Goal: Task Accomplishment & Management: Manage account settings

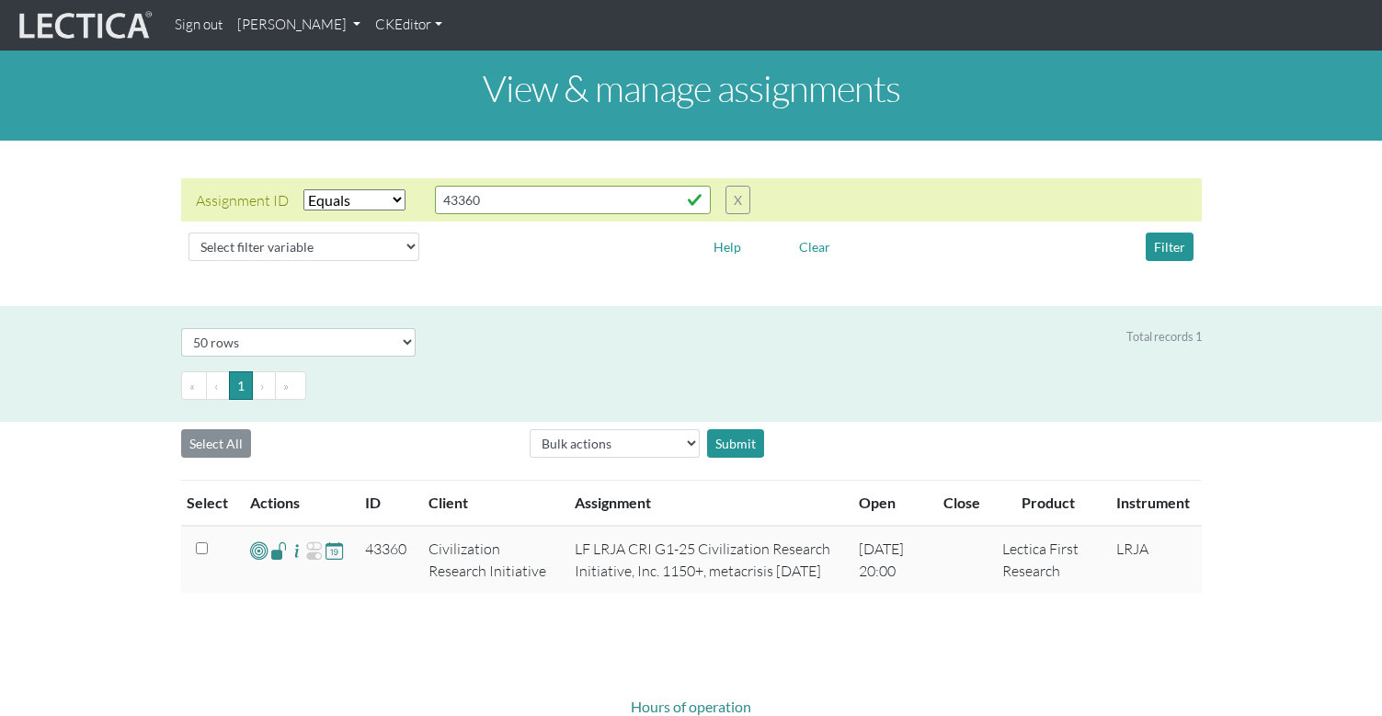
select select "equal"
select select "50"
click at [478, 189] on input "43360" at bounding box center [573, 200] width 276 height 29
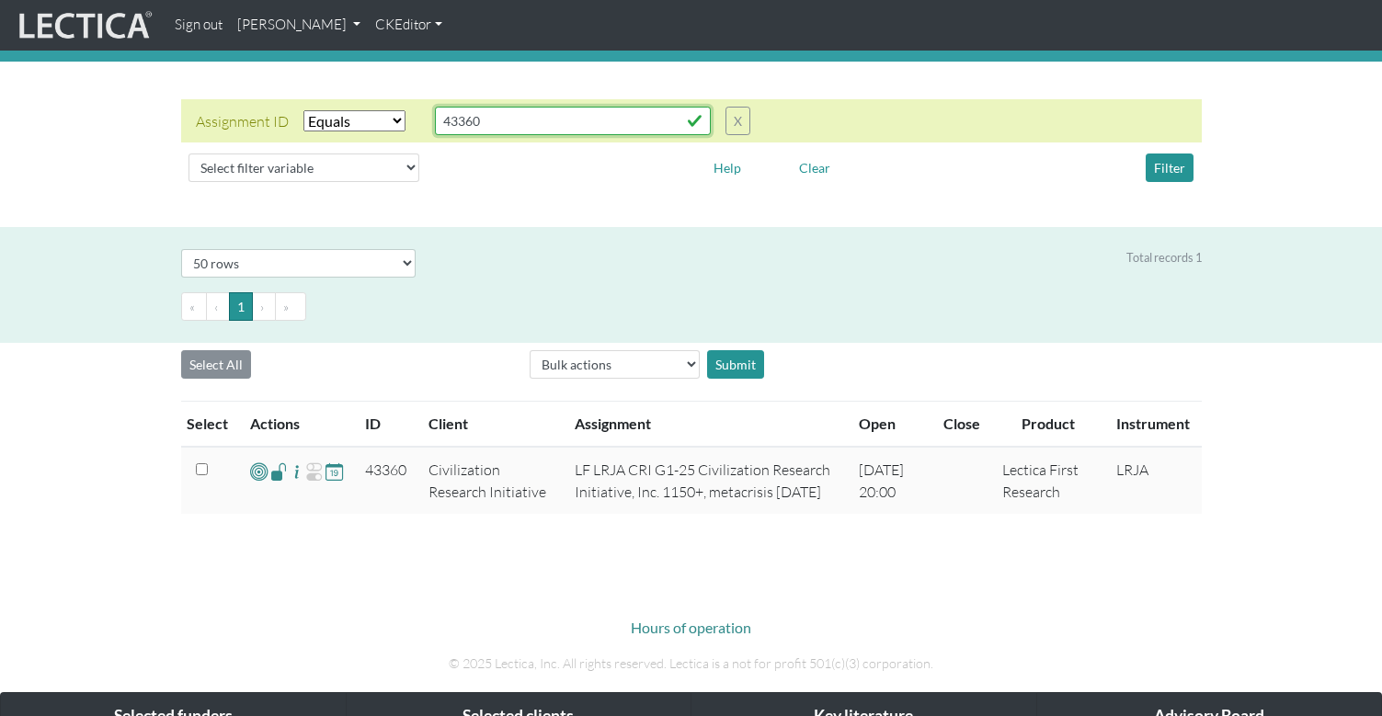
scroll to position [72, 0]
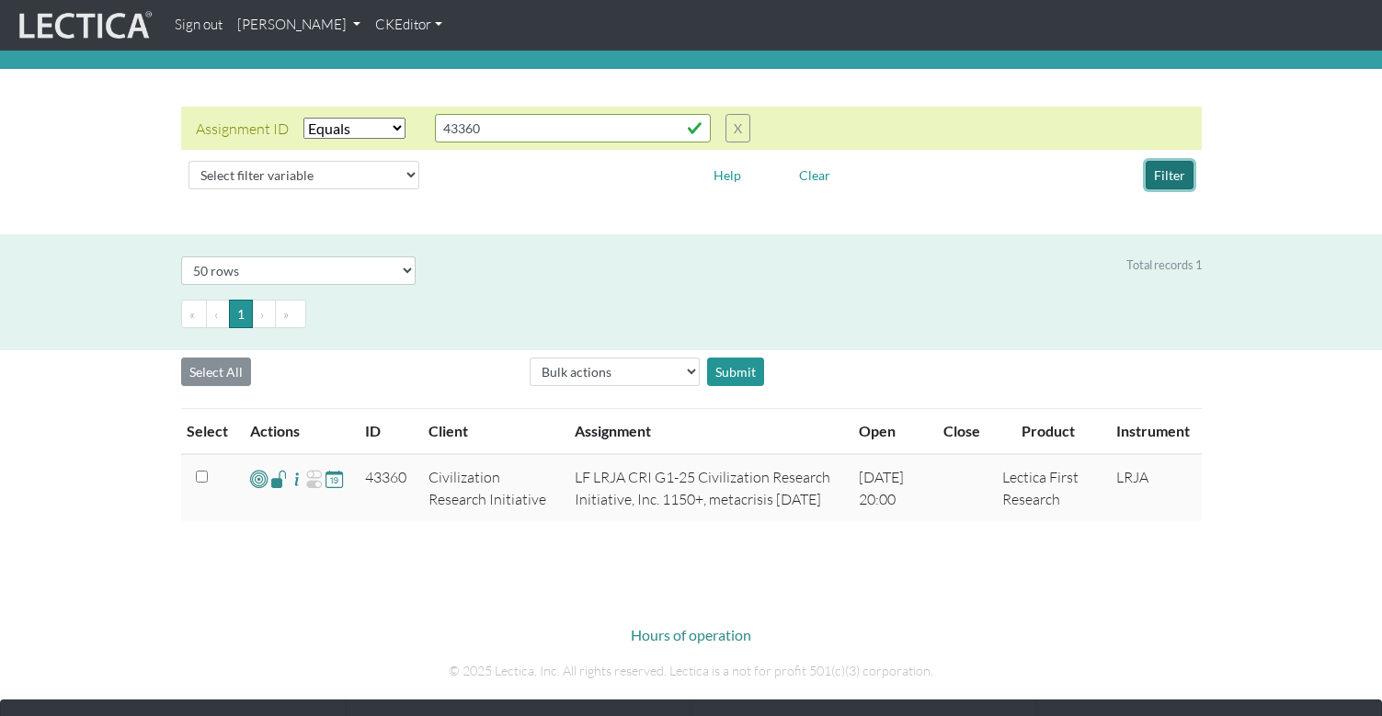
click at [1171, 162] on button "Filter" at bounding box center [1170, 175] width 48 height 29
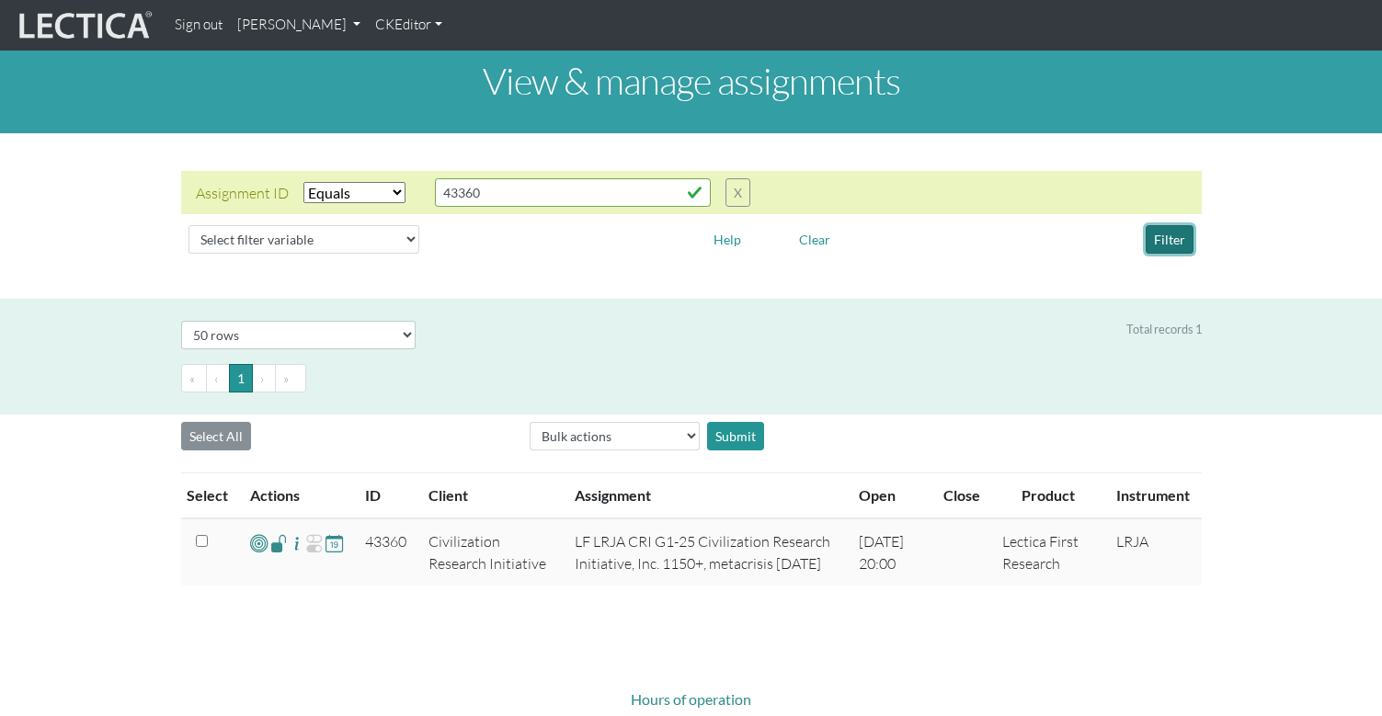
scroll to position [0, 0]
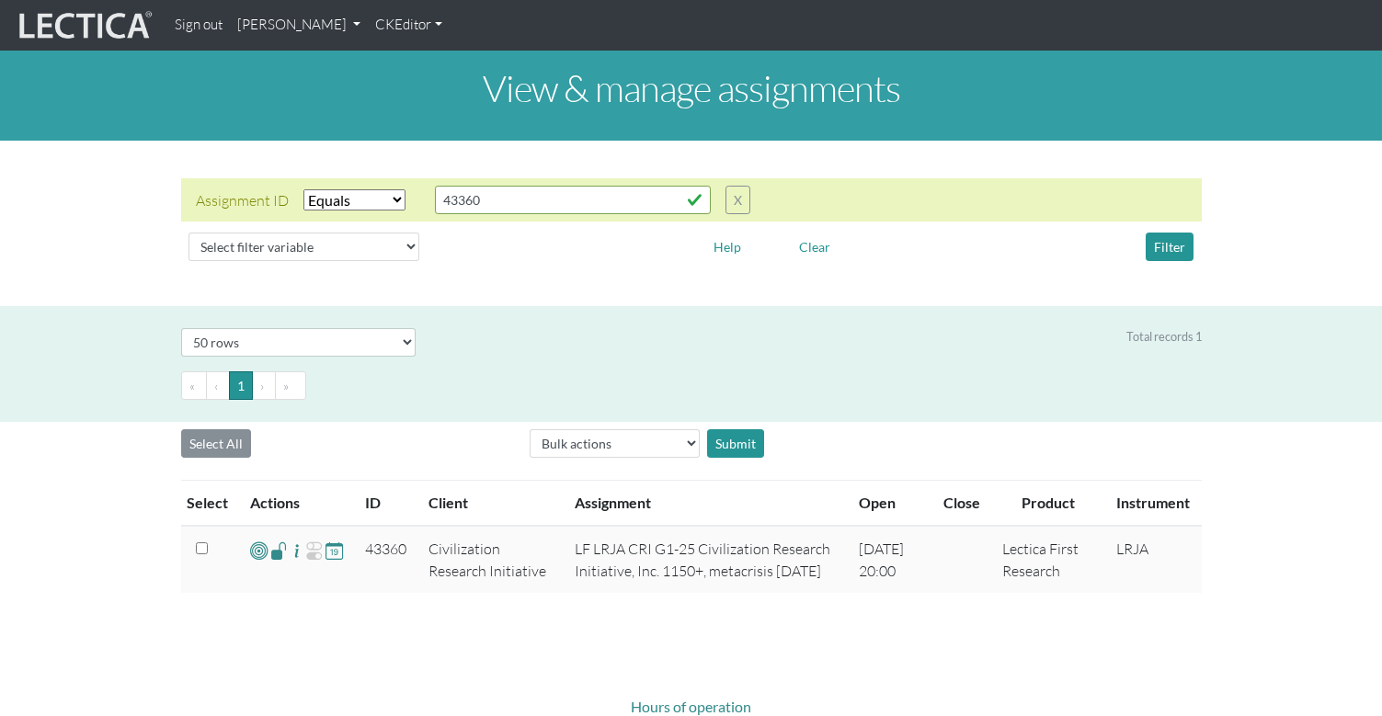
click at [348, 189] on select "Select filter Equals List Greater than Less than" at bounding box center [354, 199] width 102 height 21
drag, startPoint x: 474, startPoint y: 186, endPoint x: 414, endPoint y: 181, distance: 59.9
click at [414, 186] on div "Assignment ID Select filter Equals List Greater than Less than Search string 43…" at bounding box center [473, 200] width 554 height 29
click at [263, 22] on link "[PERSON_NAME]" at bounding box center [299, 25] width 138 height 36
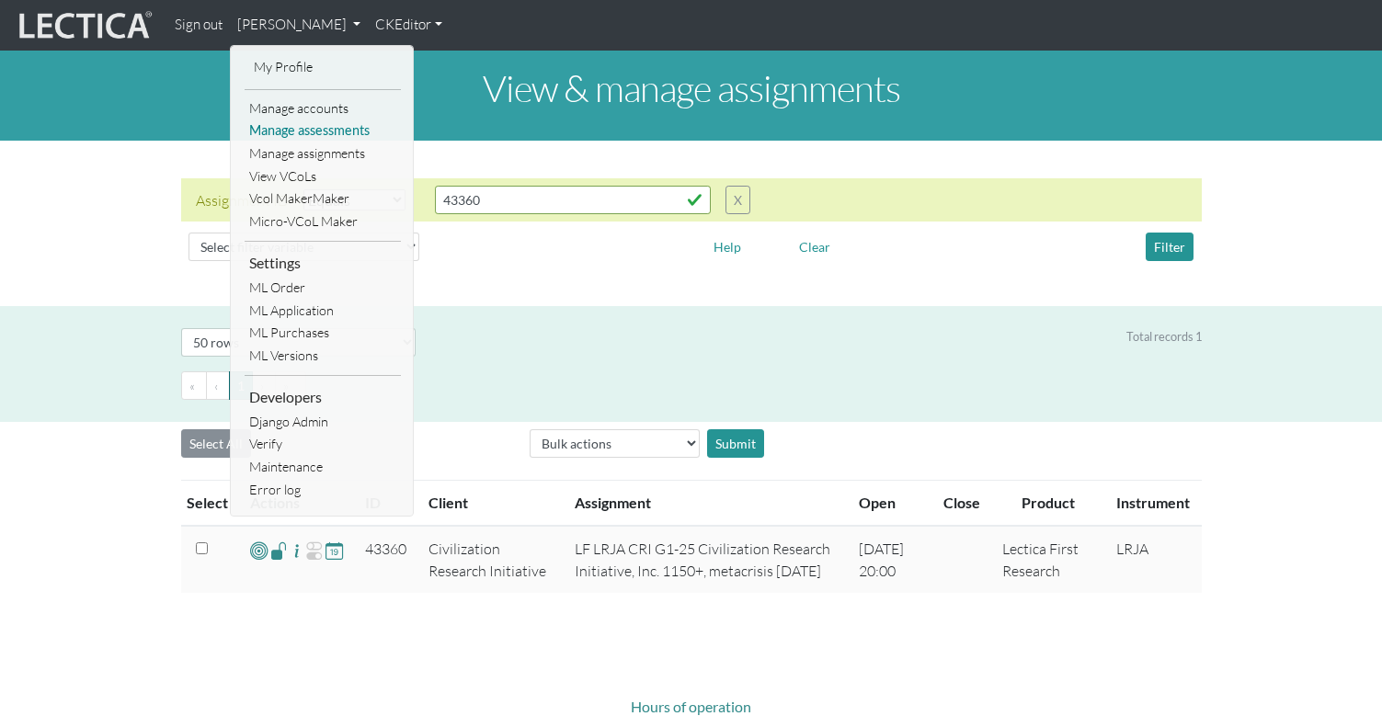
click at [289, 123] on link "Manage assessments" at bounding box center [323, 131] width 156 height 23
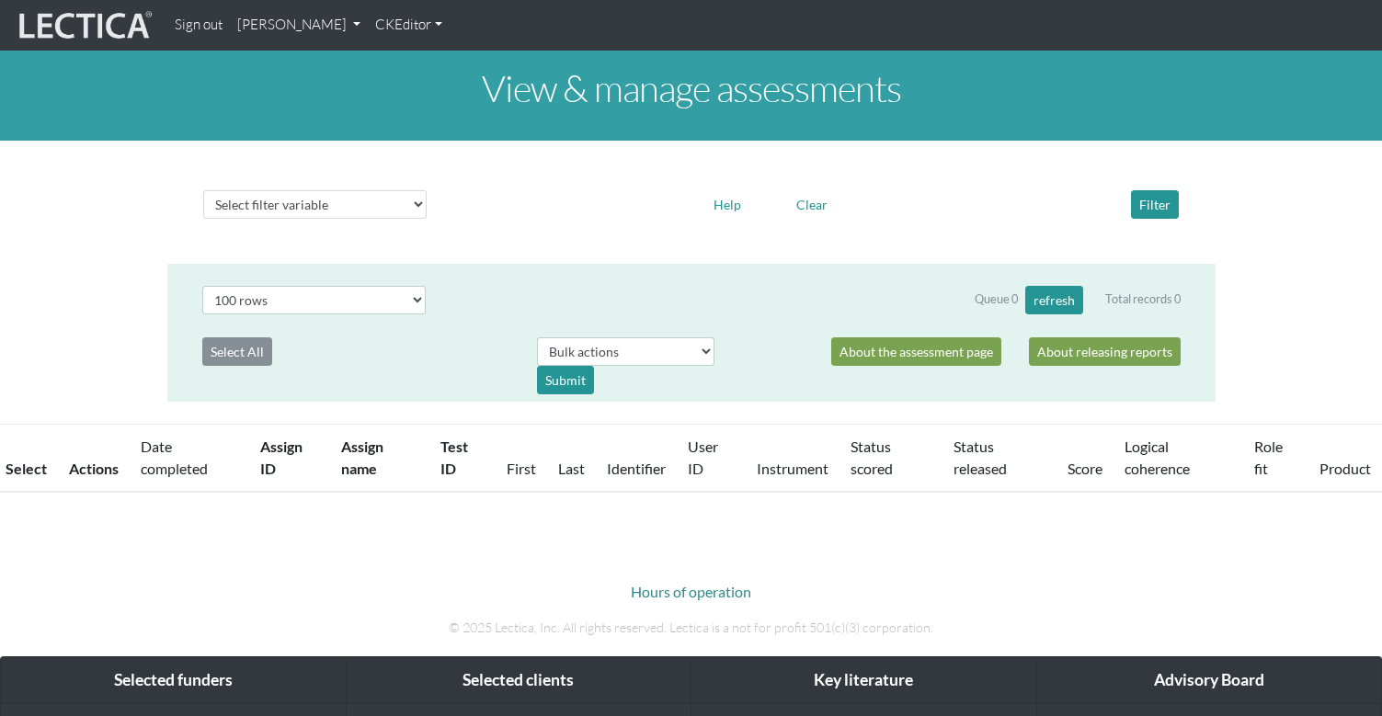
select select "100"
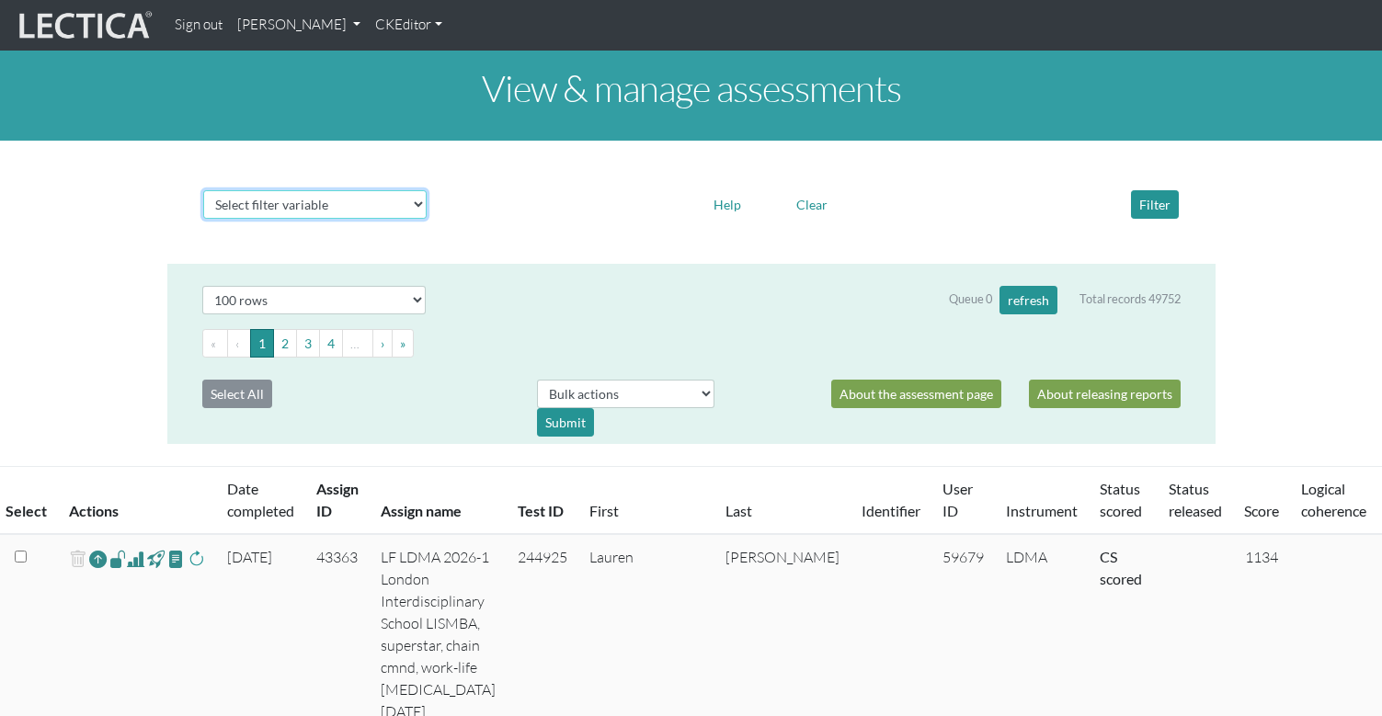
click at [295, 190] on select "Select filter variable Assignment name Assignment ID Clarity persuasive Clarity…" at bounding box center [314, 204] width 223 height 29
click at [274, 190] on select "Select filter variable Assignment name Assignment ID Clarity persuasive Clarity…" at bounding box center [314, 204] width 223 height 29
select select "assignment__id"
click at [203, 219] on select "Select filter variable Assignment name Assignment ID Clarity persuasive Clarity…" at bounding box center [314, 204] width 223 height 29
select select
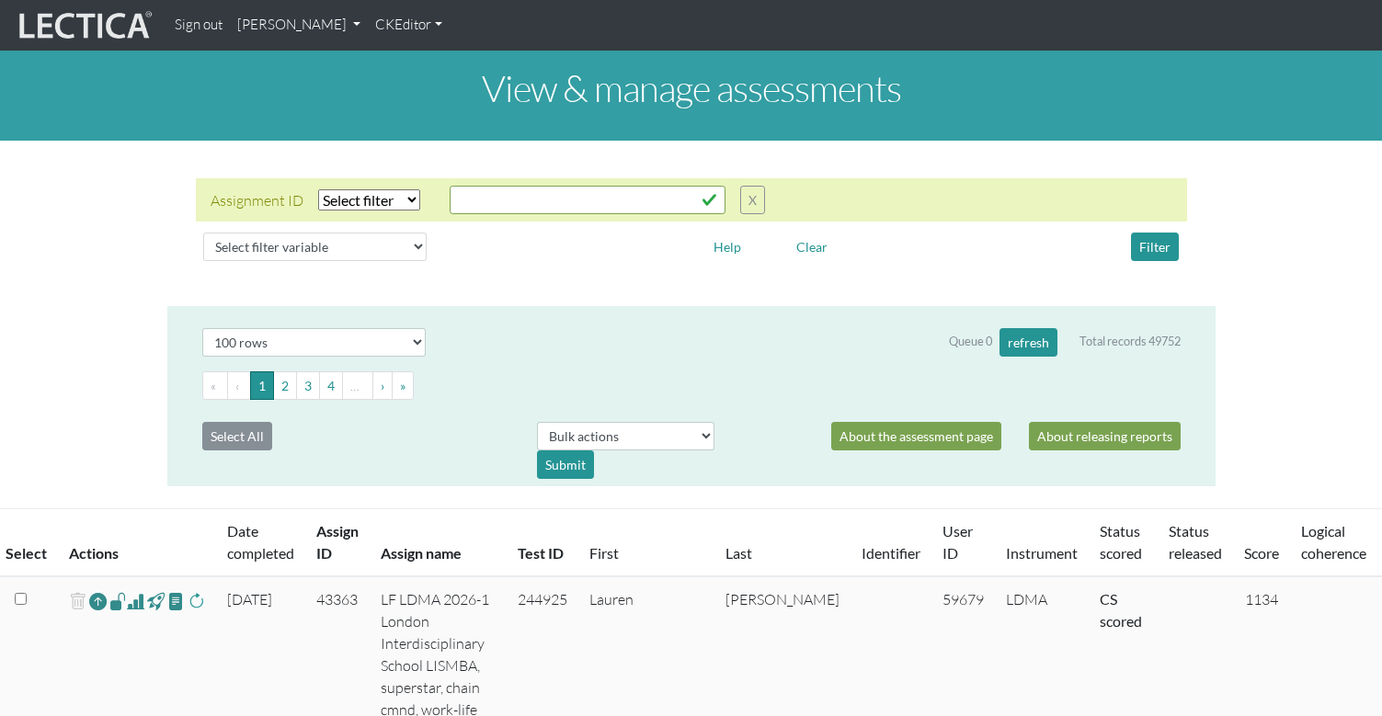
click at [363, 190] on select "Select filter Equals List Contains Greater than Less than" at bounding box center [369, 199] width 102 height 21
select select "equal"
click at [318, 189] on select "Select filter Equals List Contains Greater than Less than" at bounding box center [369, 199] width 102 height 21
click at [489, 186] on input "text" at bounding box center [588, 200] width 276 height 29
paste input "43360"
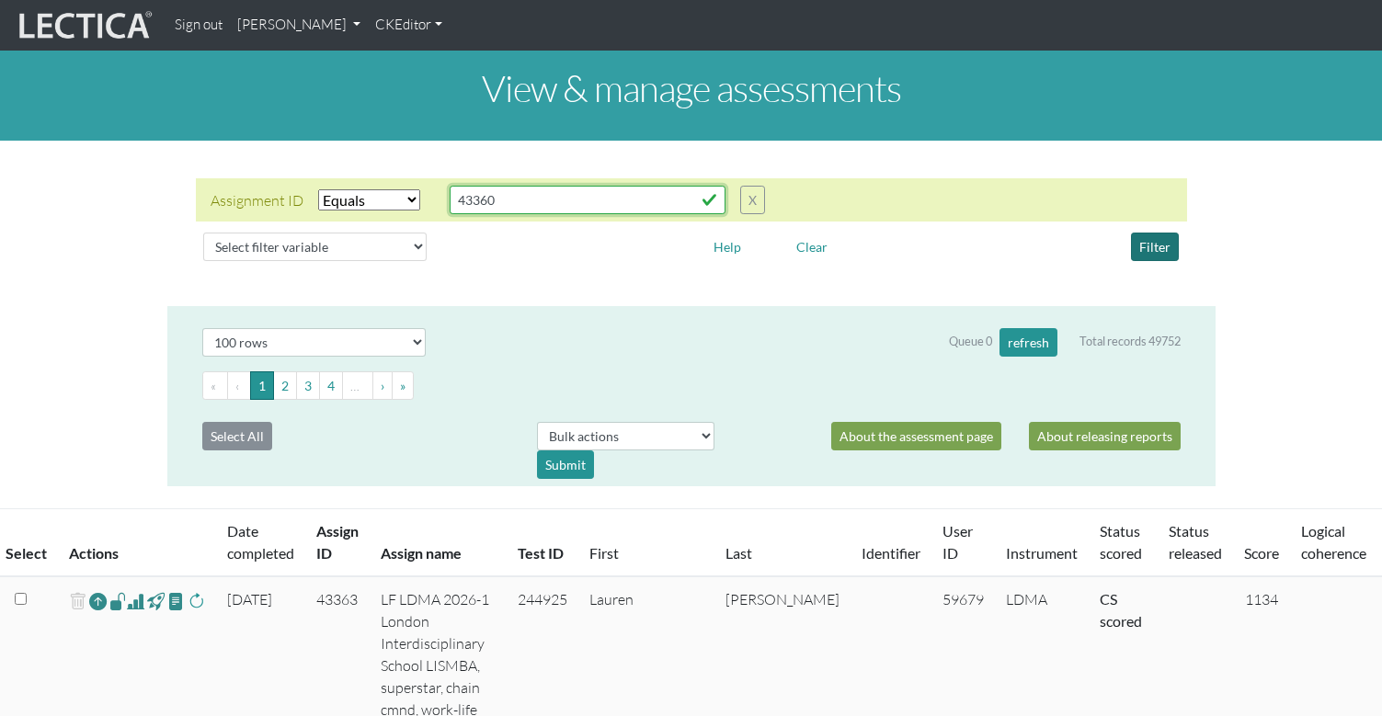
type input "43360"
click at [1159, 233] on button "Filter" at bounding box center [1155, 247] width 48 height 29
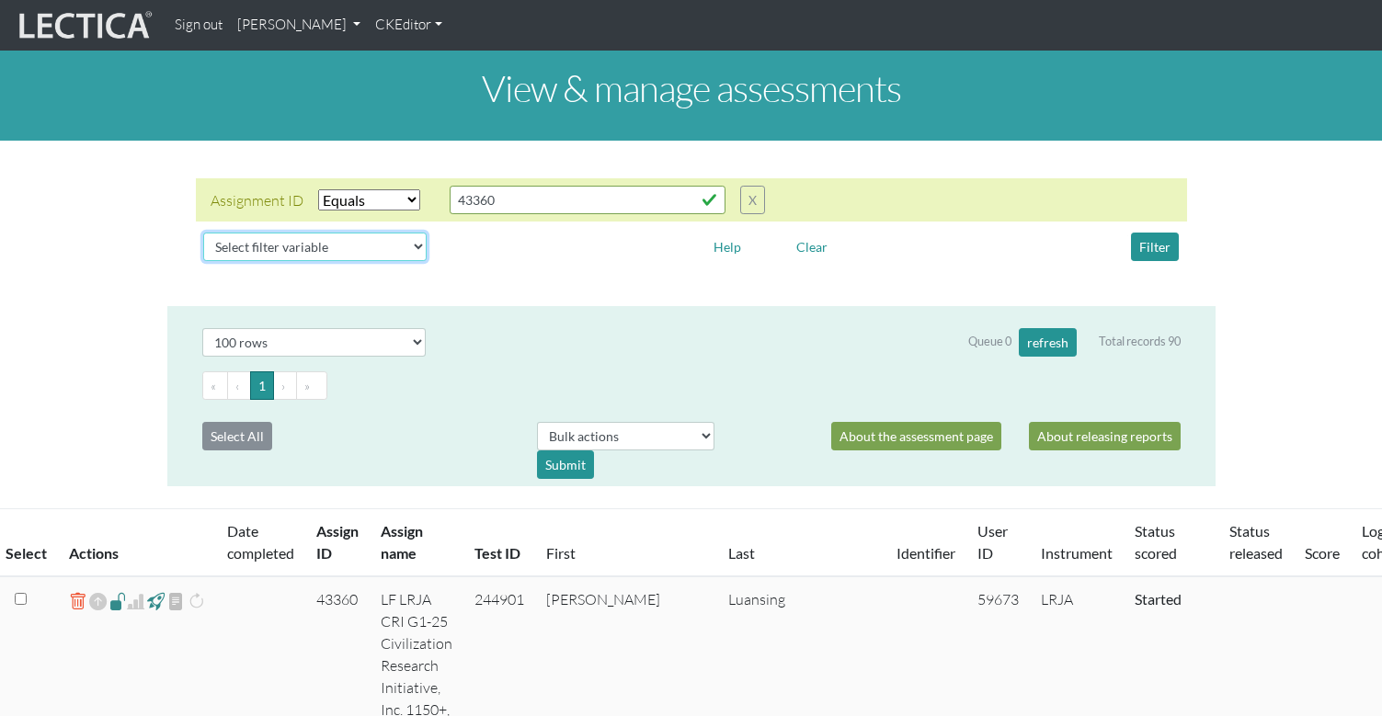
click at [288, 233] on select "Select filter variable Assignment name Assignment ID Clarity persuasive Clarity…" at bounding box center [314, 247] width 223 height 29
select select "status_score"
click at [203, 261] on select "Select filter variable Assignment name Assignment ID Clarity persuasive Clarity…" at bounding box center [314, 247] width 223 height 29
select select
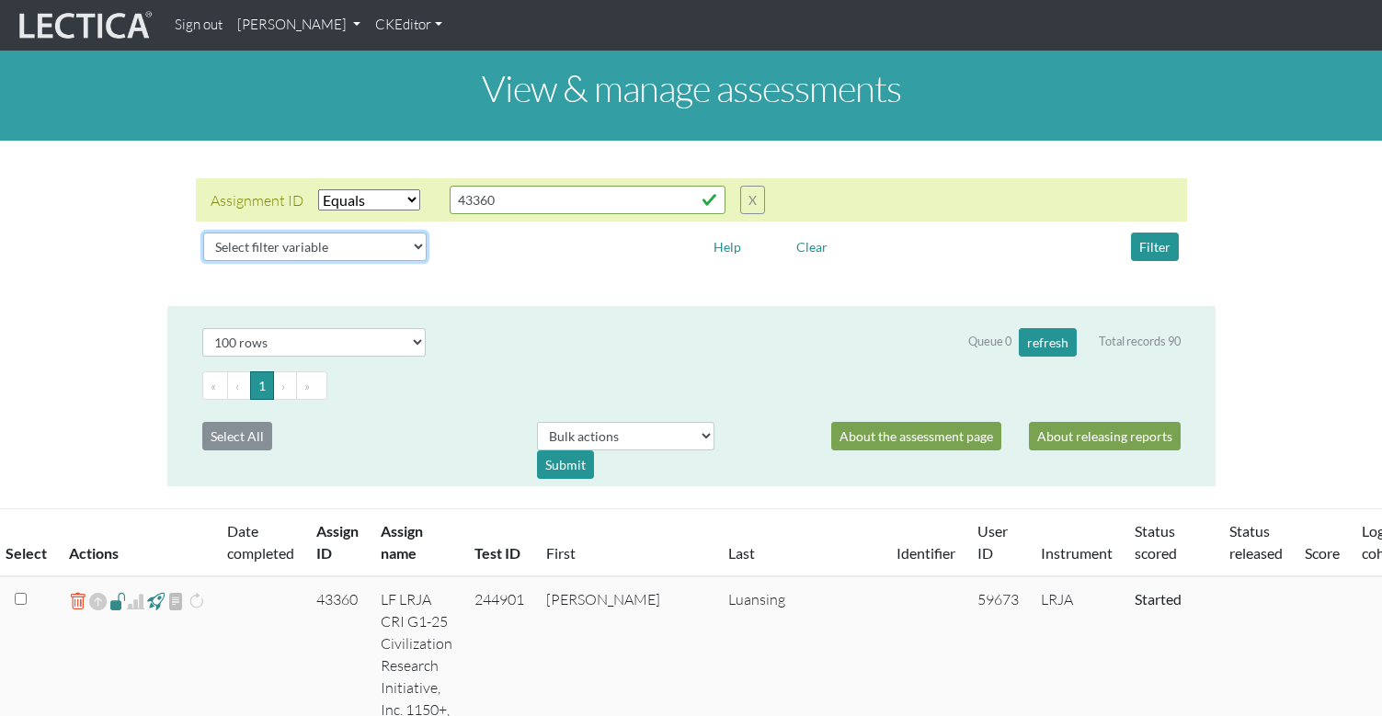
select select
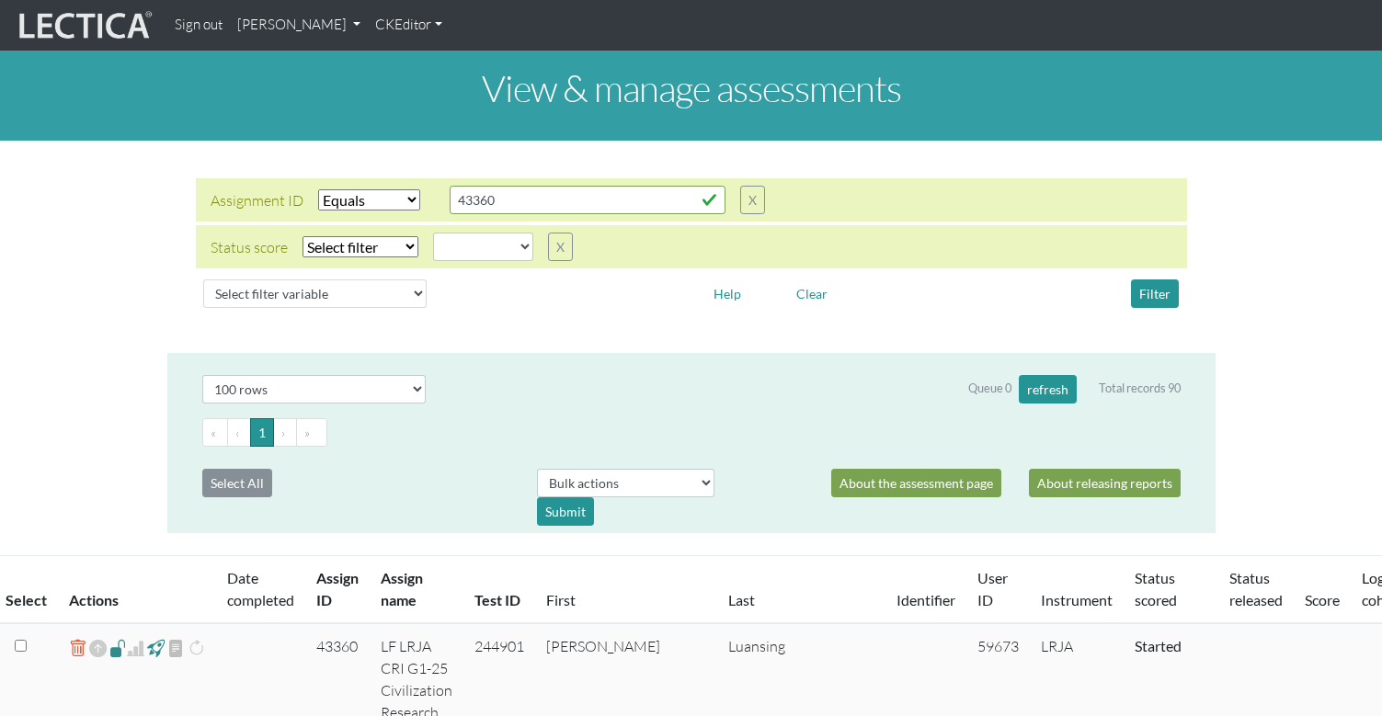
click at [347, 236] on select "Select filter Equals Does not equal" at bounding box center [360, 246] width 116 height 21
click at [548, 233] on button "X" at bounding box center [560, 247] width 25 height 29
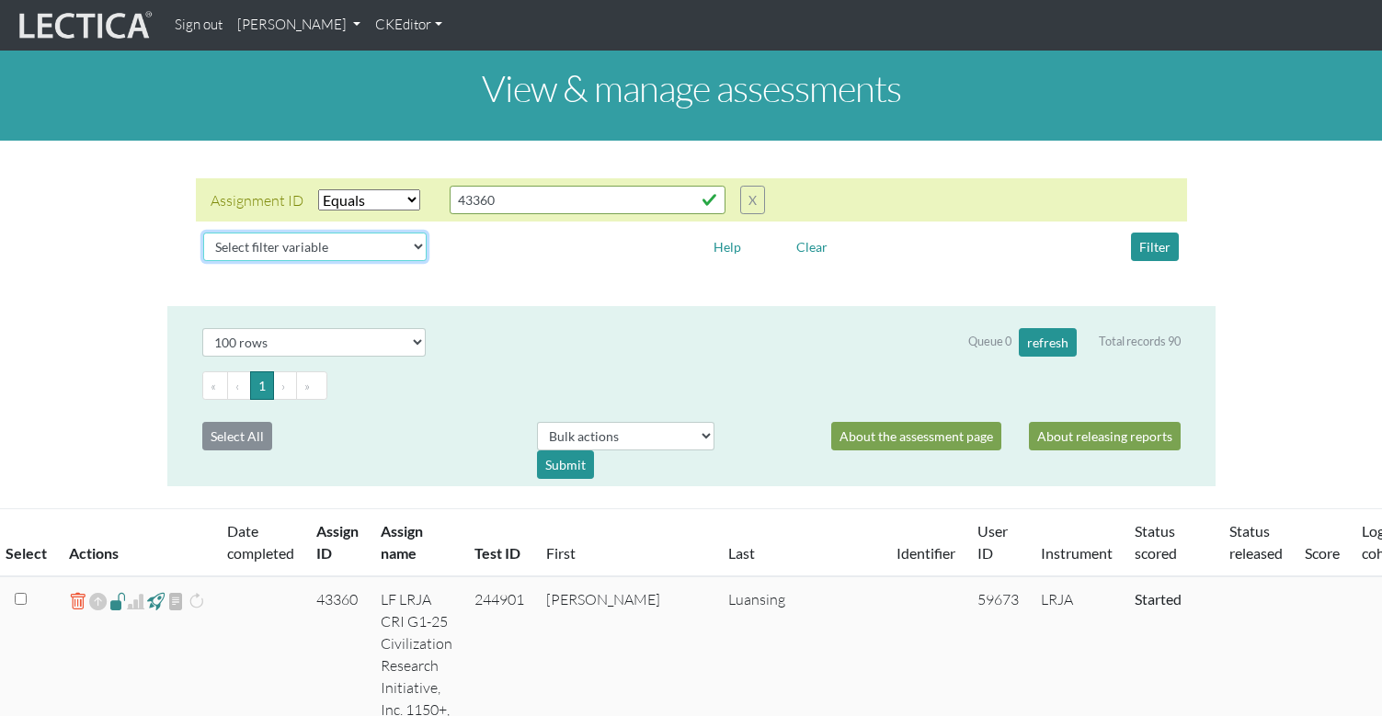
click at [271, 233] on select "Select filter variable Assignment name Assignment ID Clarity persuasive Clarity…" at bounding box center [314, 247] width 223 height 29
select select "phase"
click at [203, 261] on select "Select filter variable Assignment name Assignment ID Clarity persuasive Clarity…" at bounding box center [314, 247] width 223 height 29
select select
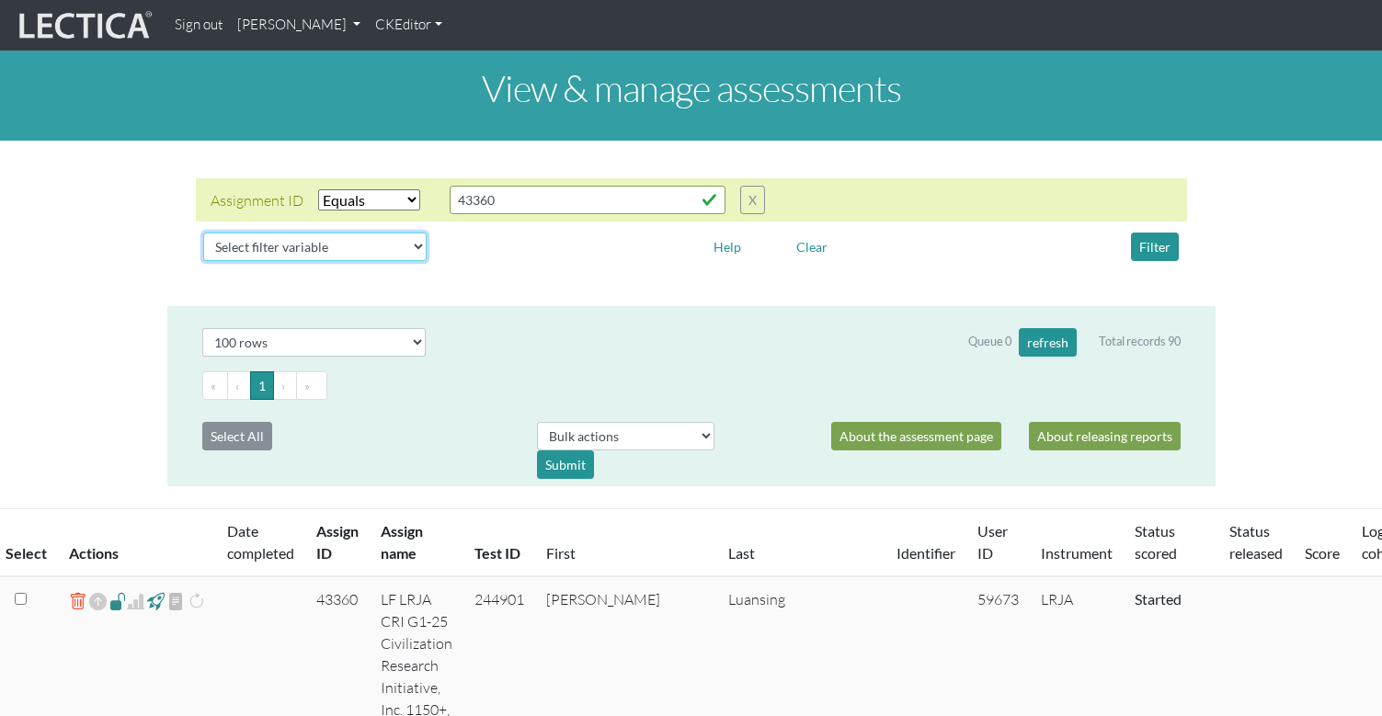
select select
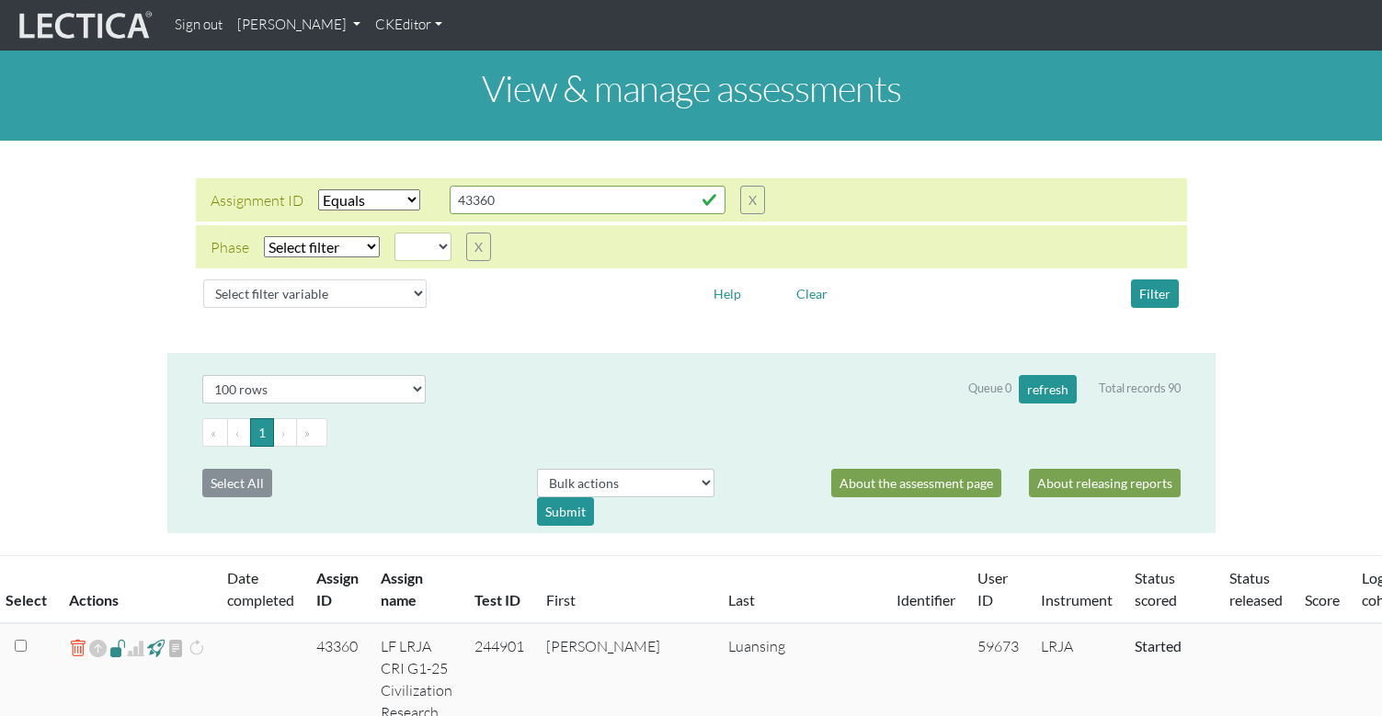
click at [302, 236] on select "Select filter Equals Does not equal" at bounding box center [322, 246] width 116 height 21
select select "iexact"
click at [264, 236] on select "Select filter Equals Does not equal" at bounding box center [322, 246] width 116 height 21
click at [416, 233] on select "05d 06a 06b 06c 06d 07a 07b 07c 07d 08a 08b 08c 08d 09a 09b 09c 09d 10a 10b 10c…" at bounding box center [422, 247] width 57 height 29
select select "11c"
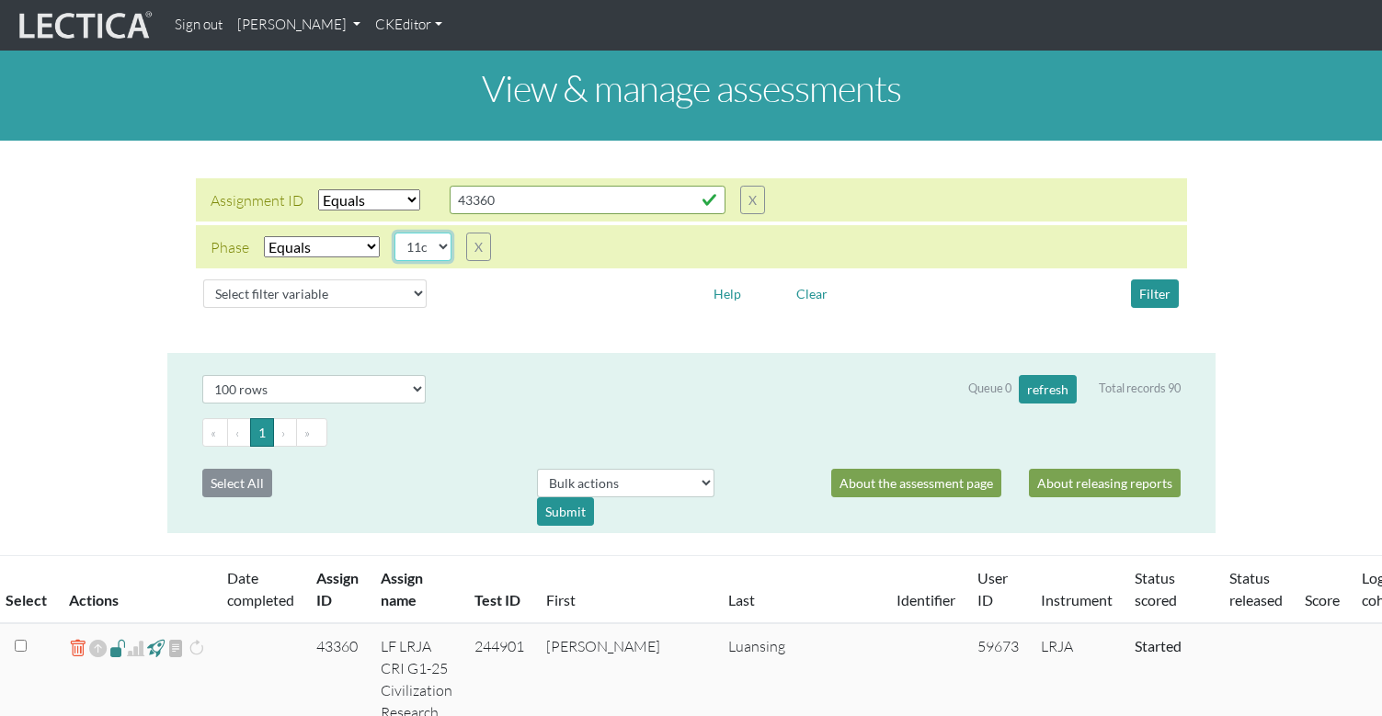
click at [394, 233] on select "05d 06a 06b 06c 06d 07a 07b 07c 07d 08a 08b 08c 08d 09a 09b 09c 09d 10a 10b 10c…" at bounding box center [422, 247] width 57 height 29
click at [1159, 280] on button "Filter" at bounding box center [1155, 294] width 48 height 29
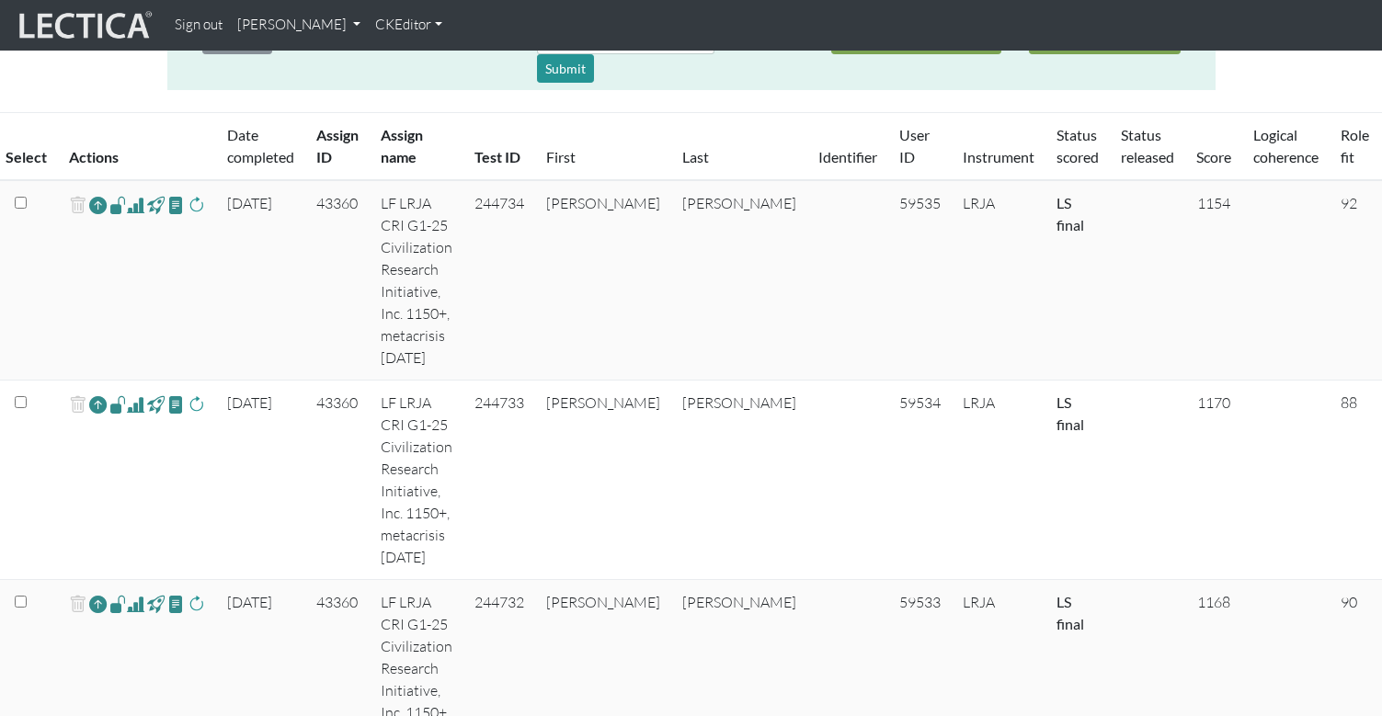
scroll to position [441, 0]
click at [127, 196] on span at bounding box center [135, 207] width 17 height 22
click at [127, 395] on span at bounding box center [135, 406] width 17 height 22
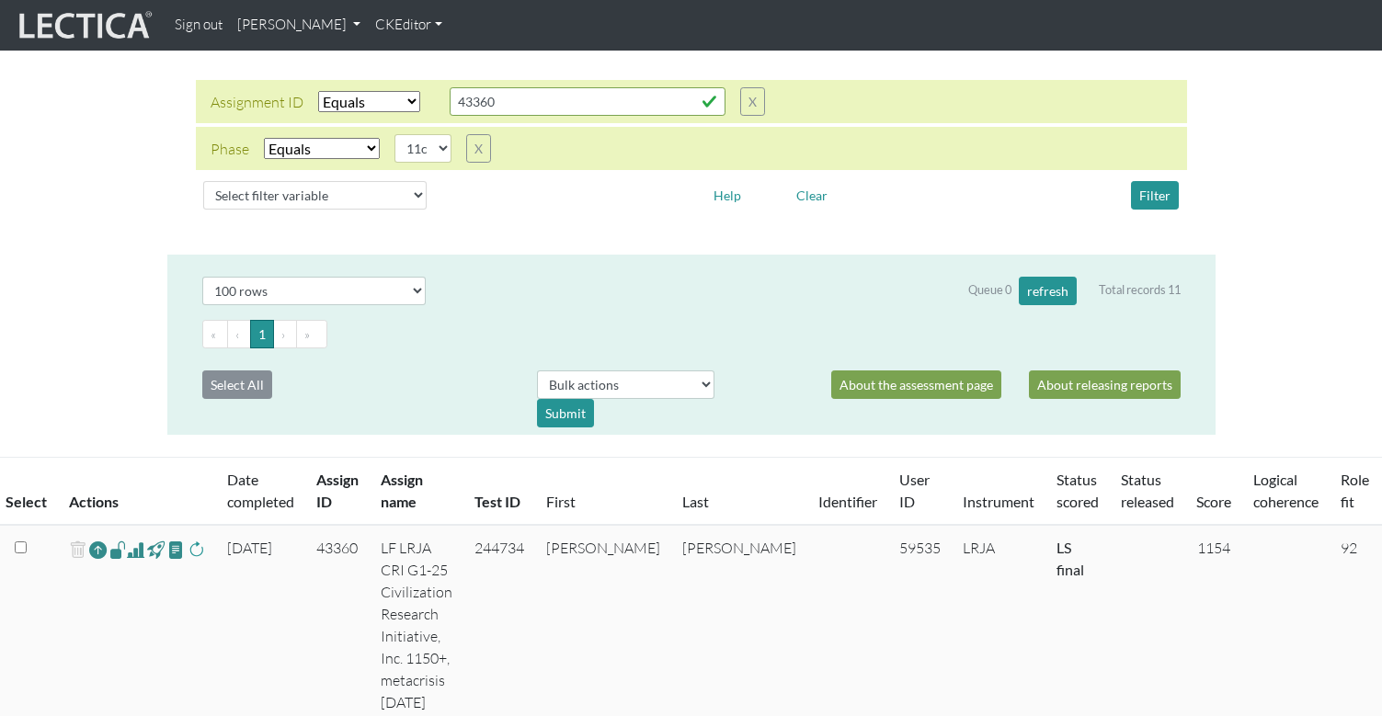
scroll to position [0, 0]
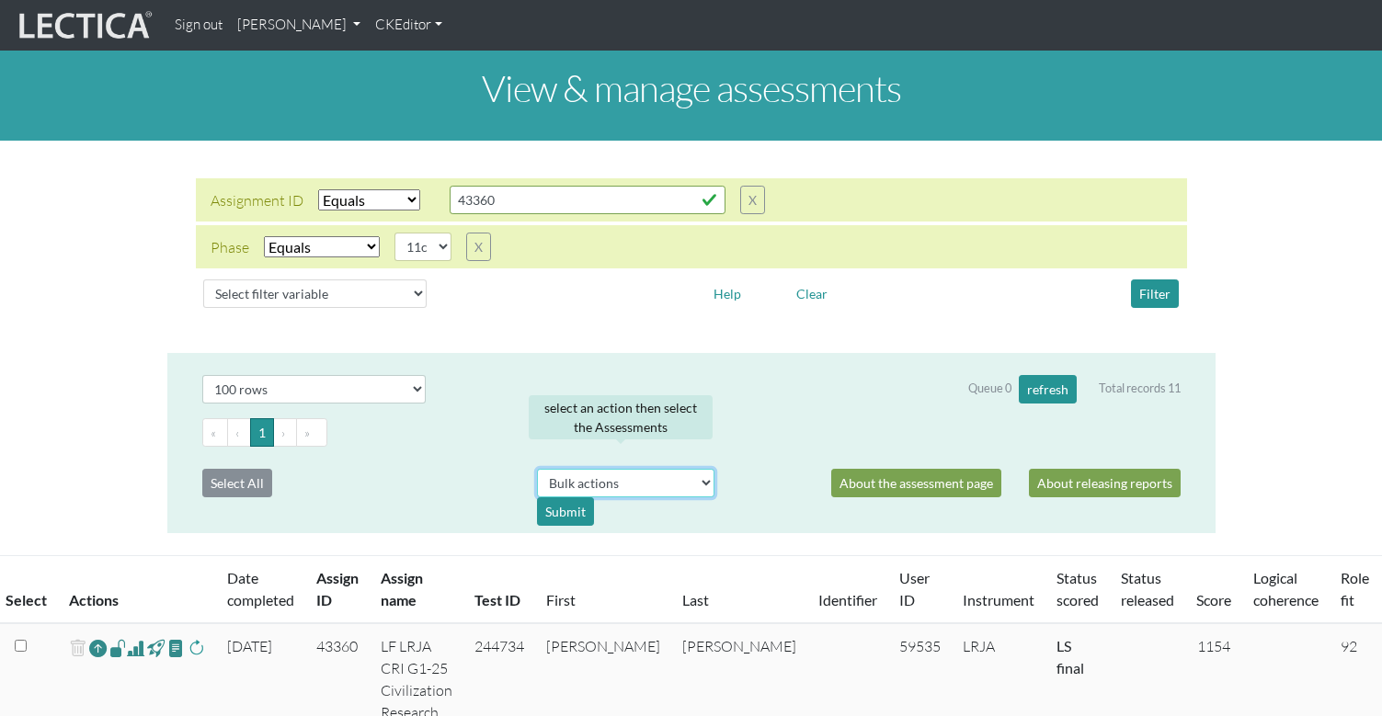
click at [612, 469] on select "Bulk actions download test-taker data finalize cs LF show record Bulk rescore" at bounding box center [625, 483] width 177 height 29
select select "download"
click at [537, 469] on select "Bulk actions download test-taker data finalize cs LF show record Bulk rescore" at bounding box center [625, 483] width 177 height 29
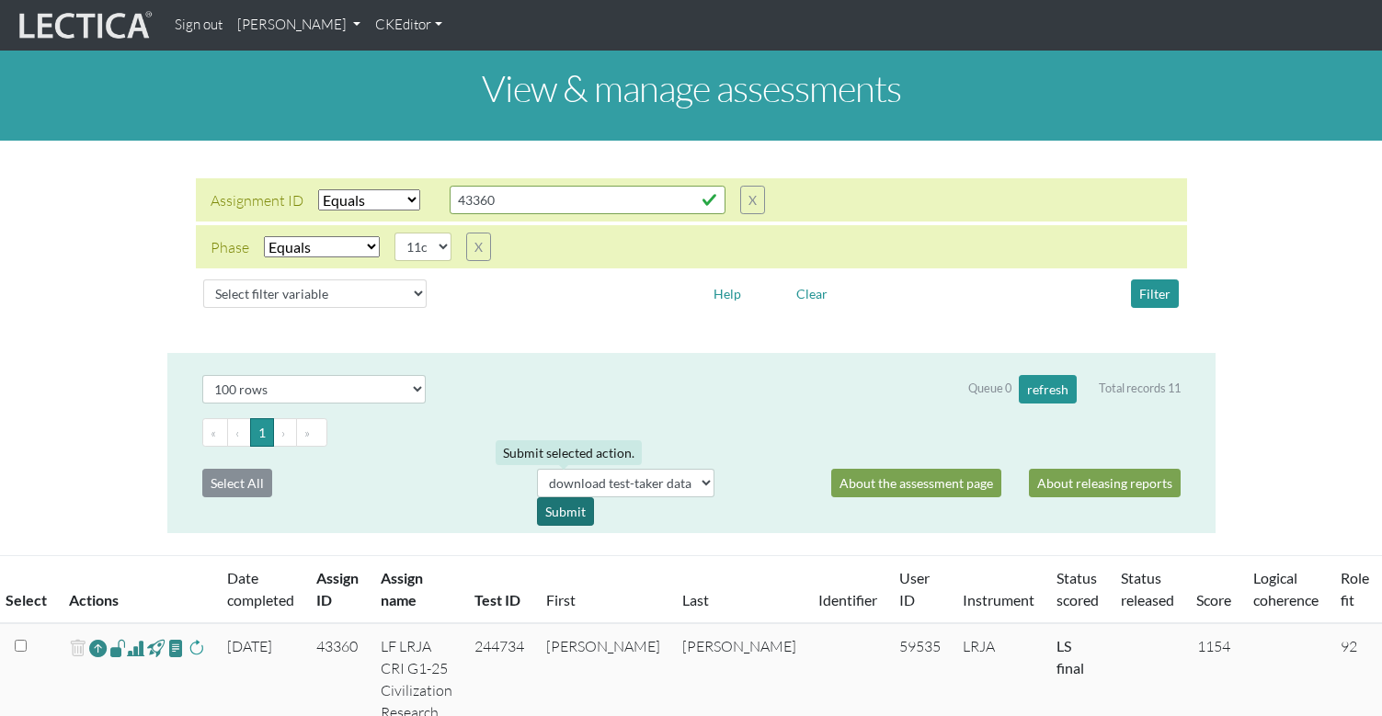
click at [565, 497] on div "Submit" at bounding box center [565, 511] width 57 height 29
select select
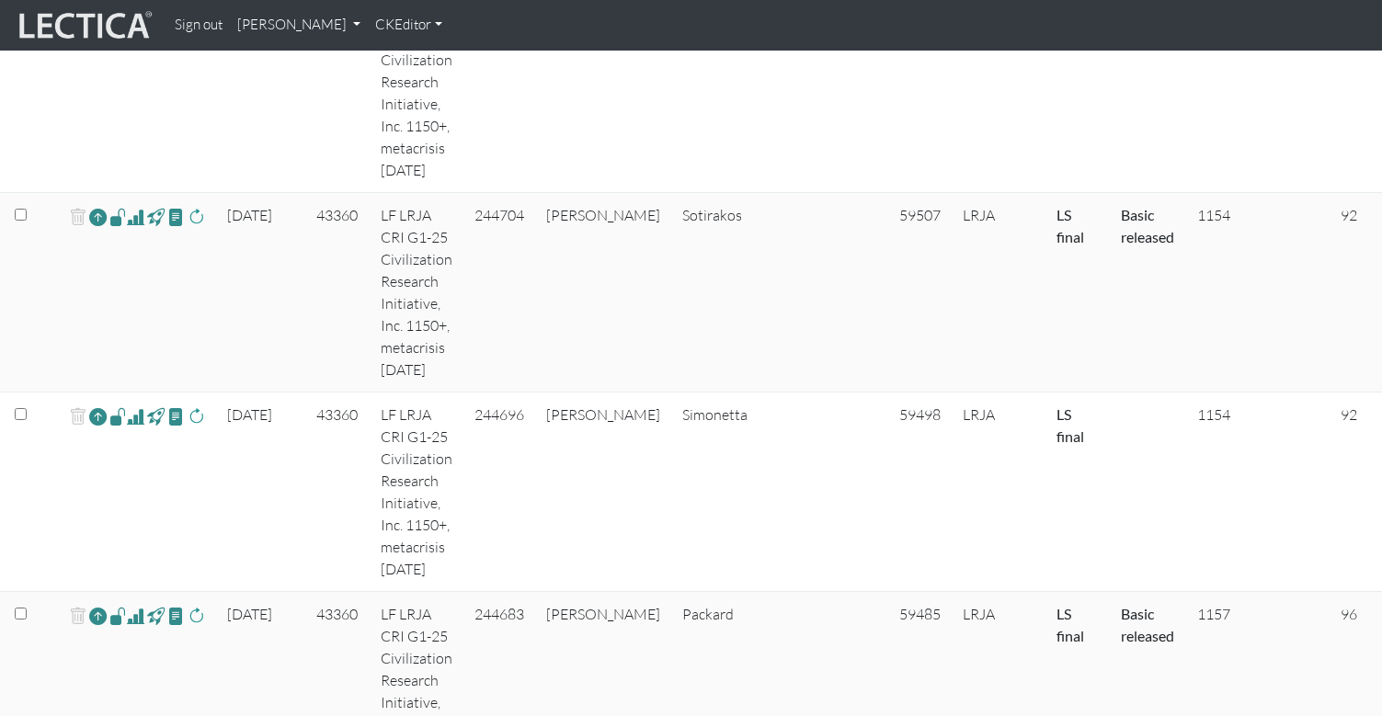
scroll to position [1217, 0]
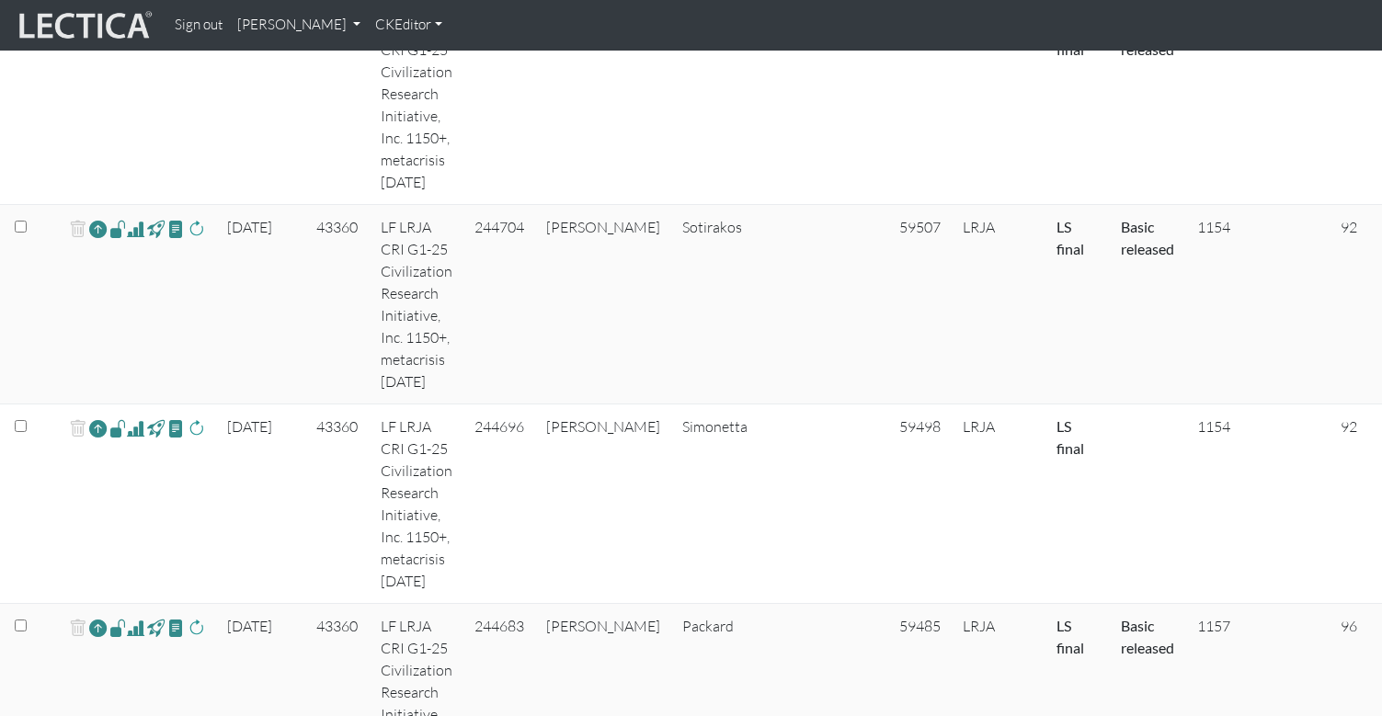
click at [0, 0] on body "Sign out Theo Dawson My Profile Manage accounts Manage assessments Manage assig…" at bounding box center [691, 447] width 1382 height 3328
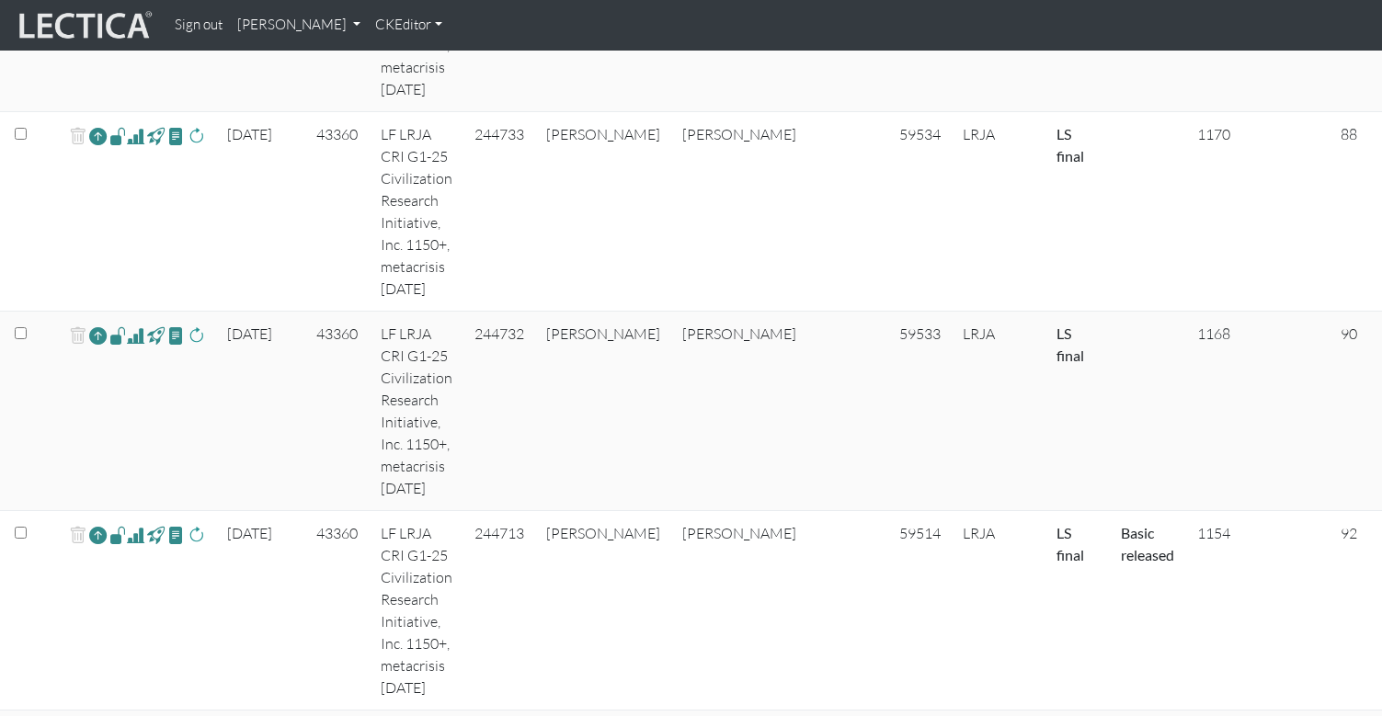
scroll to position [732, 0]
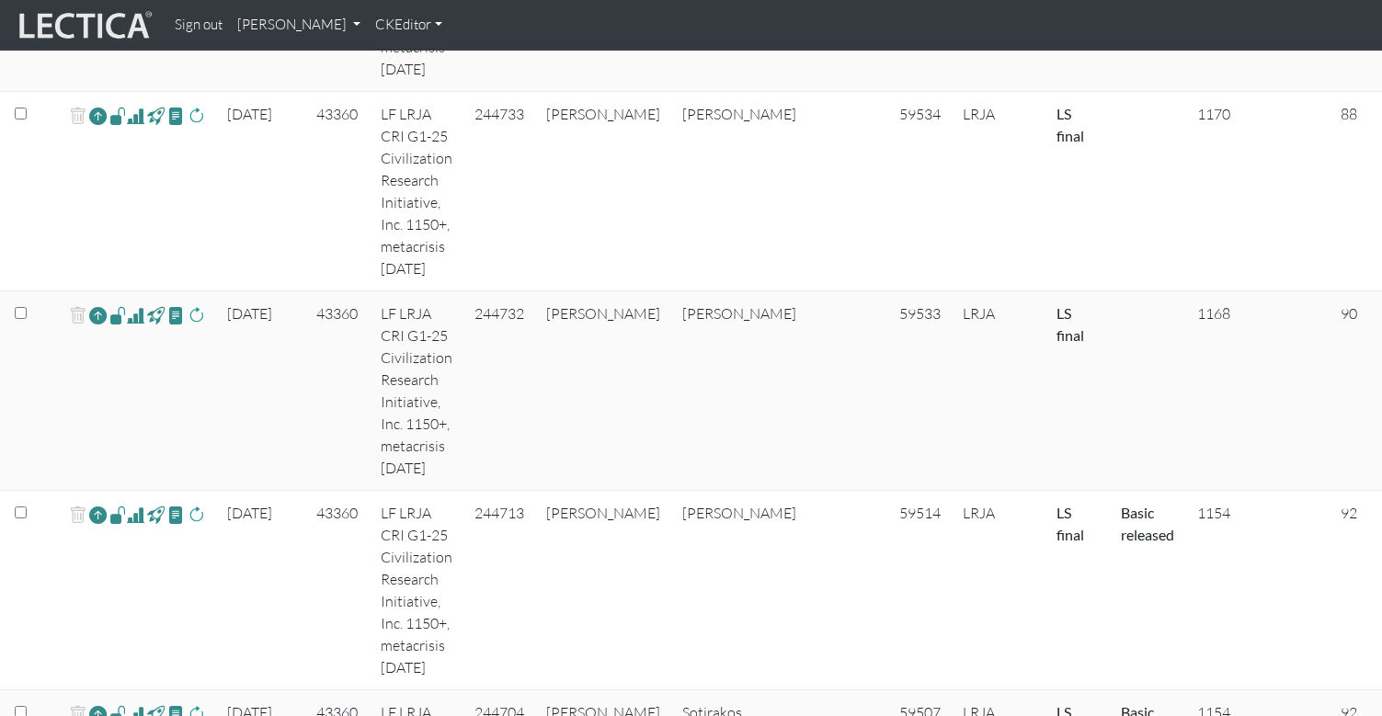
click at [129, 304] on span at bounding box center [135, 315] width 17 height 22
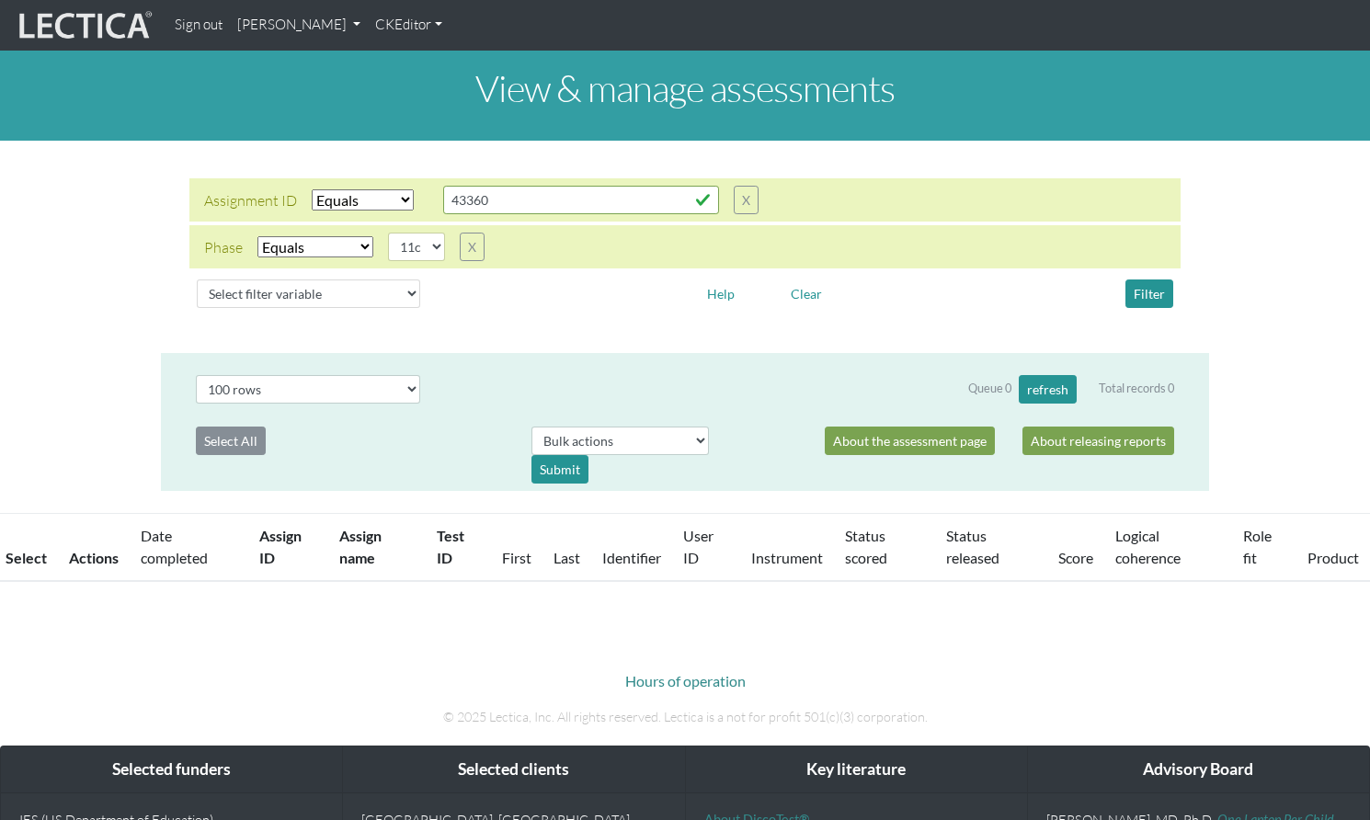
select select "equal"
select select "11c"
select select "100"
